Goal: Transaction & Acquisition: Purchase product/service

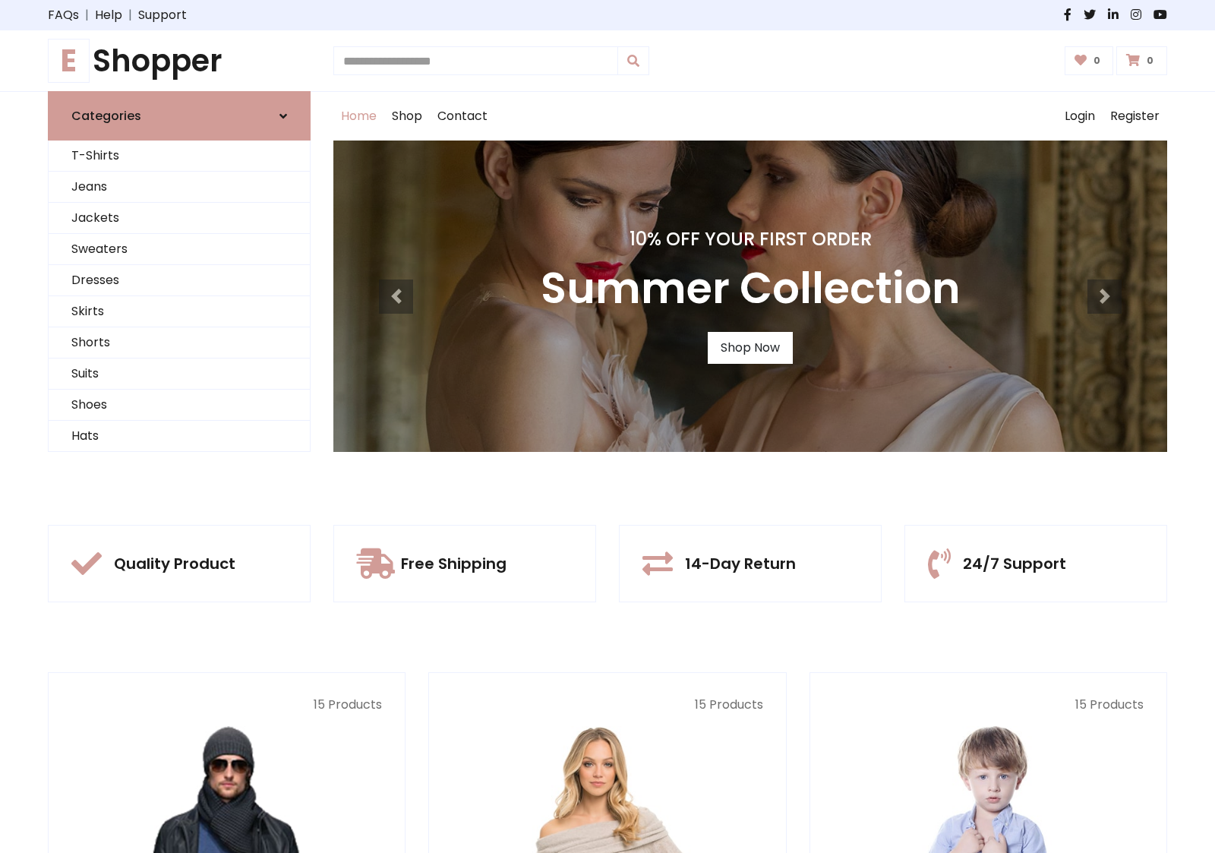
click at [607, 426] on div "10% Off Your First Order Summer Collection Shop Now" at bounding box center [750, 295] width 834 height 311
click at [749, 347] on link "Shop Now" at bounding box center [750, 348] width 85 height 32
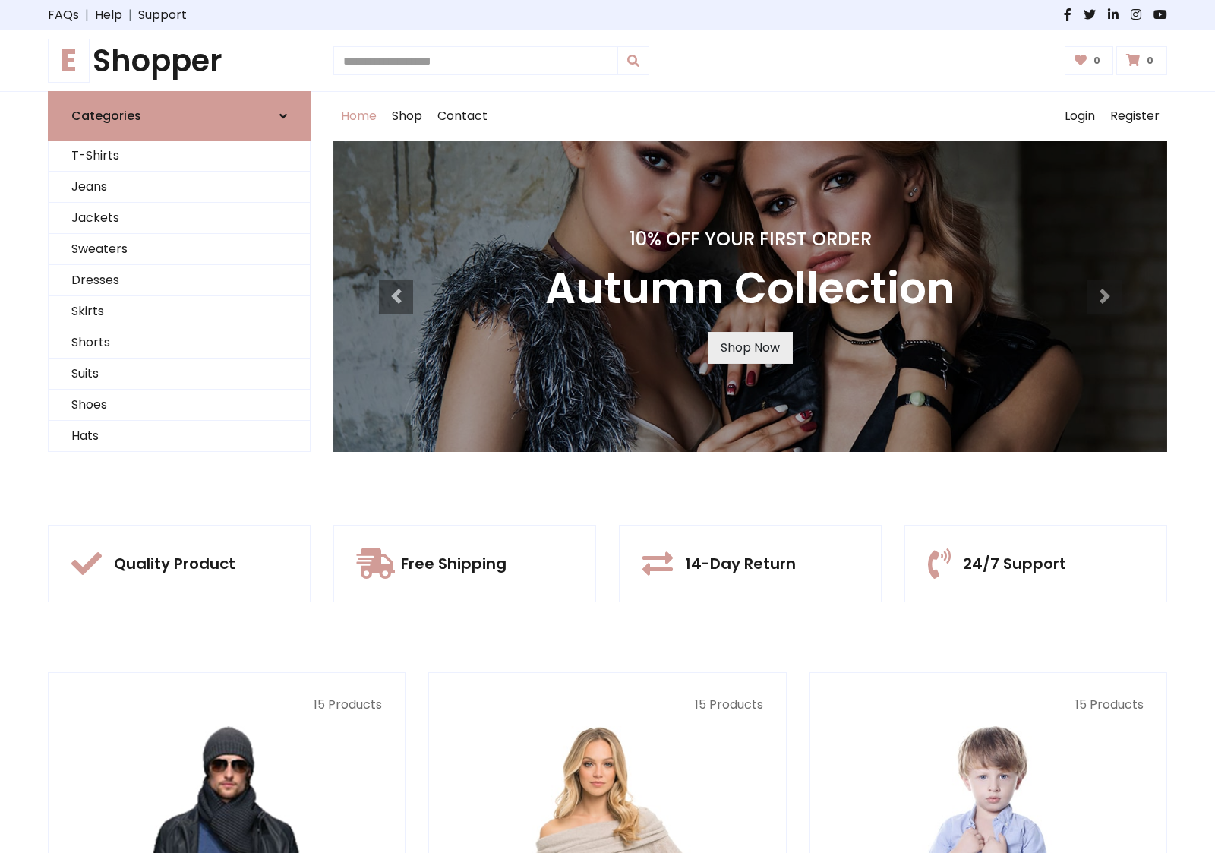
click at [749, 347] on link "Shop Now" at bounding box center [750, 348] width 85 height 32
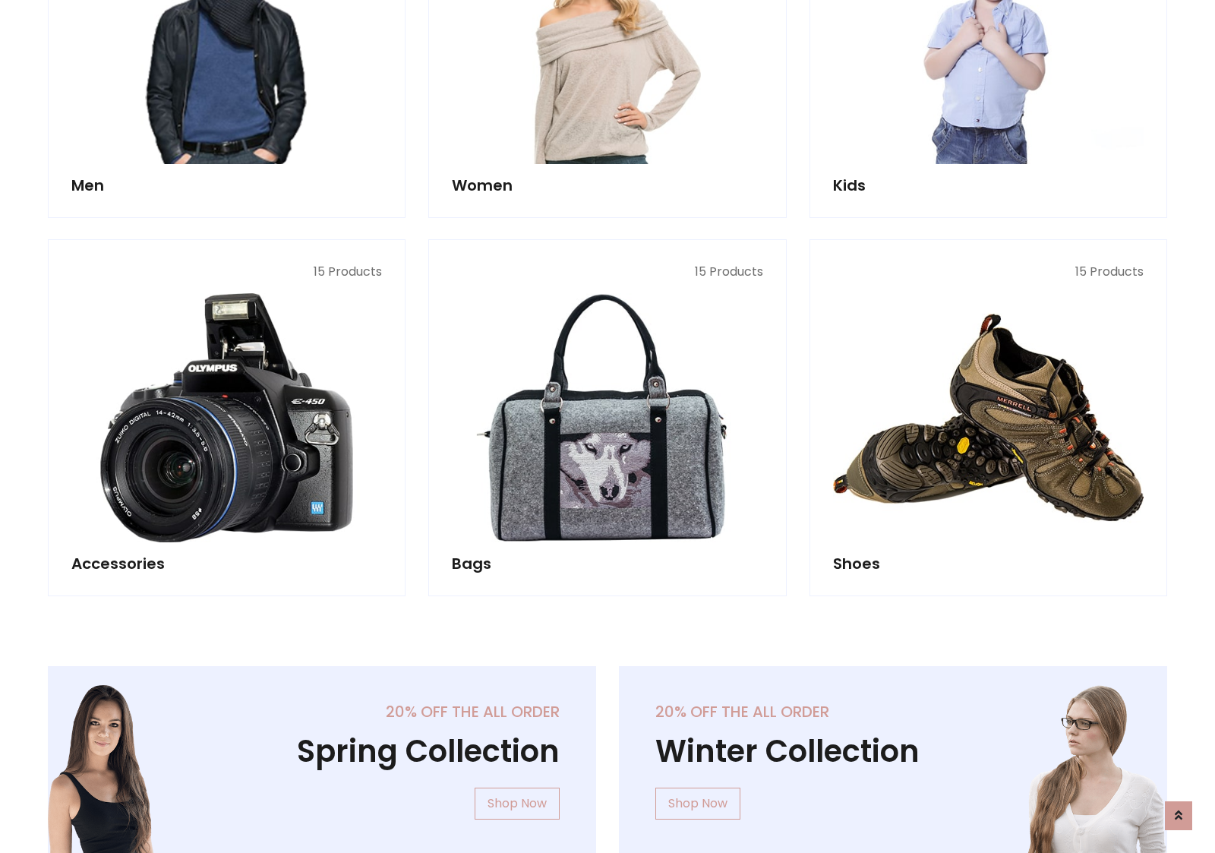
scroll to position [1514, 0]
